Goal: Information Seeking & Learning: Learn about a topic

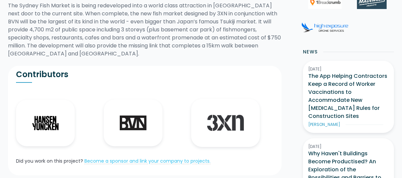
scroll to position [134, 0]
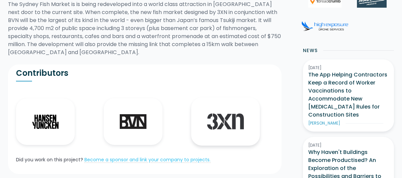
click at [218, 121] on img at bounding box center [225, 122] width 37 height 16
click at [46, 119] on img at bounding box center [45, 122] width 27 height 14
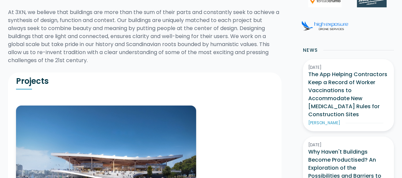
scroll to position [134, 0]
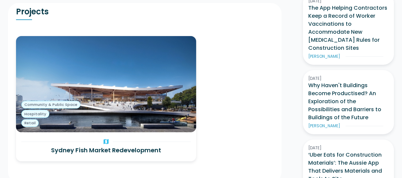
scroll to position [234, 0]
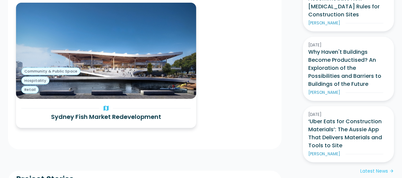
click at [111, 112] on h3 "Sydney Fish Market Redevelopment" at bounding box center [106, 116] width 170 height 9
